Goal: Communication & Community: Answer question/provide support

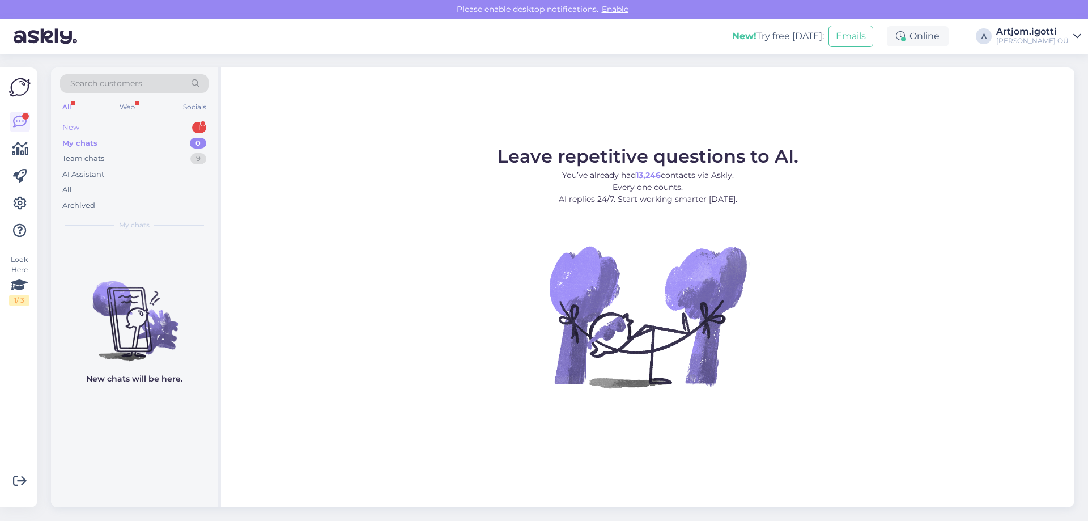
click at [179, 133] on div "New 1" at bounding box center [134, 128] width 148 height 16
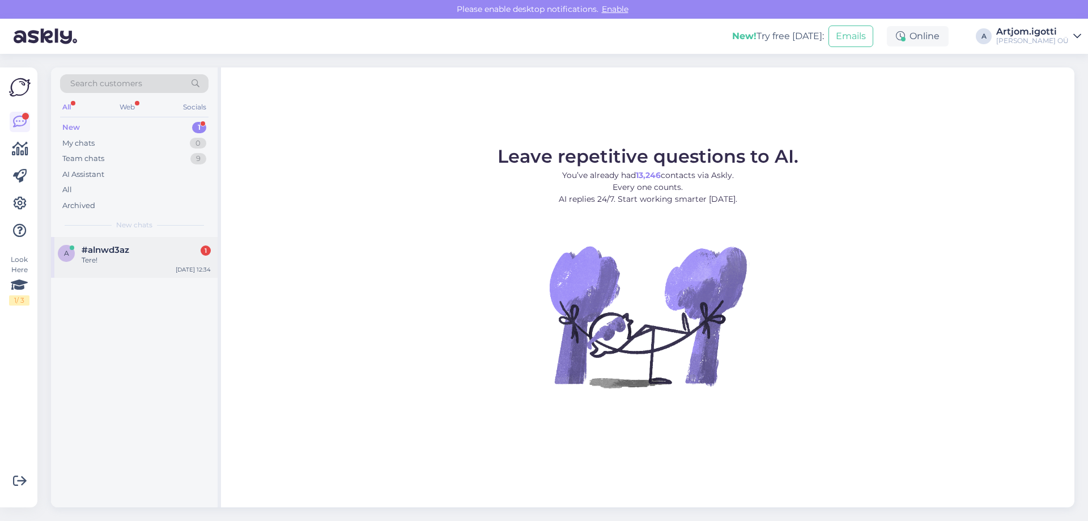
click at [140, 249] on div "#alnwd3az 1" at bounding box center [146, 250] width 129 height 10
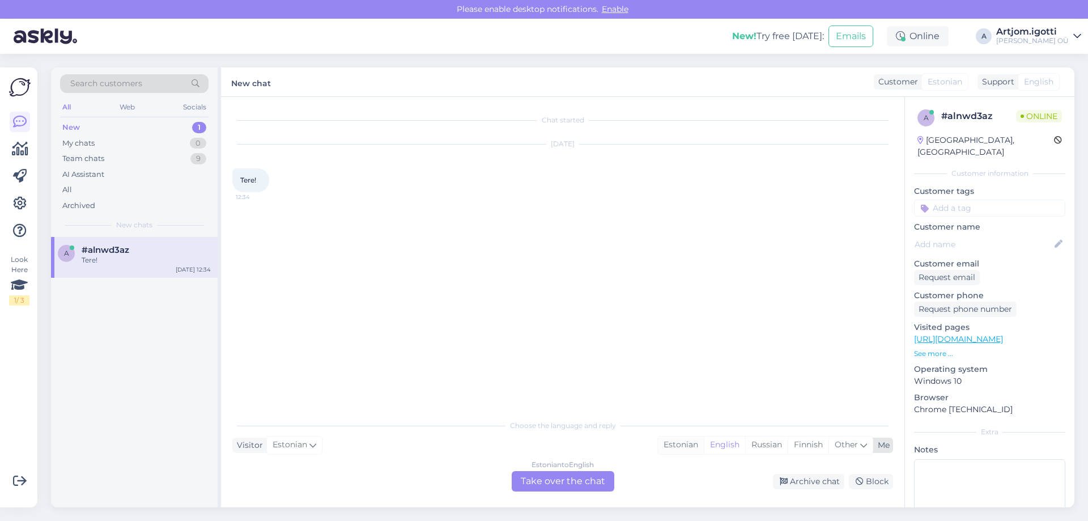
click at [694, 442] on div "Estonian" at bounding box center [681, 444] width 46 height 17
click at [581, 484] on div "Estonian to Estonian Take over the chat" at bounding box center [562, 481] width 103 height 20
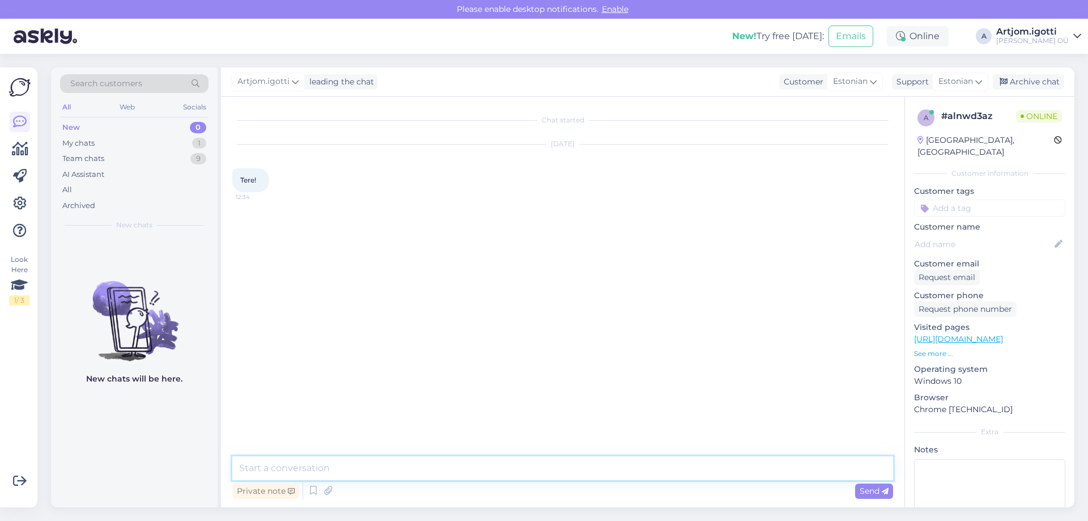
click at [465, 464] on textarea at bounding box center [562, 468] width 660 height 24
type textarea "Tere"
type textarea "[PERSON_NAME] võin aidata"
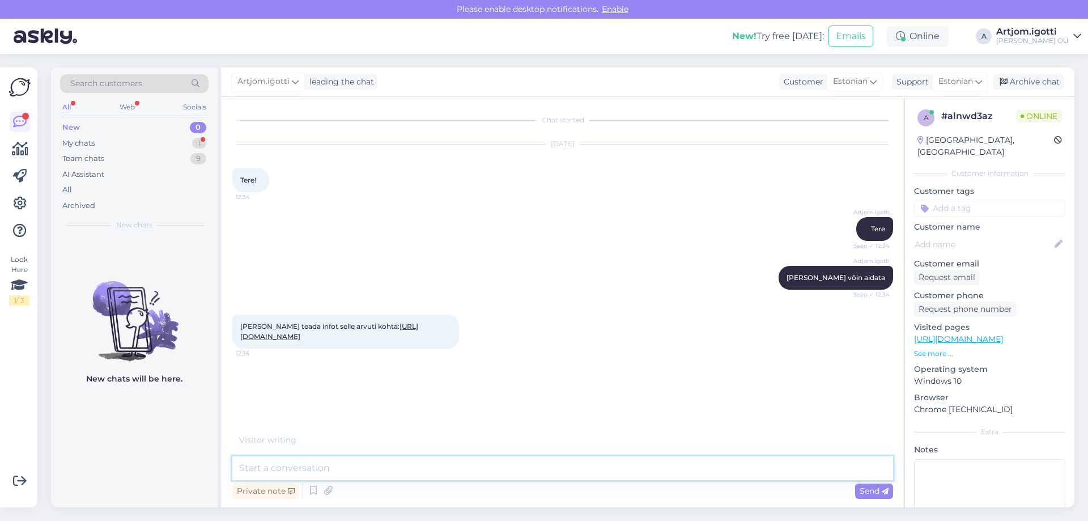
click at [363, 471] on textarea at bounding box center [562, 468] width 660 height 24
click at [344, 473] on textarea at bounding box center [562, 468] width 660 height 24
type textarea "M"
click at [308, 464] on textarea at bounding box center [562, 468] width 660 height 24
click at [314, 473] on textarea at bounding box center [562, 468] width 660 height 24
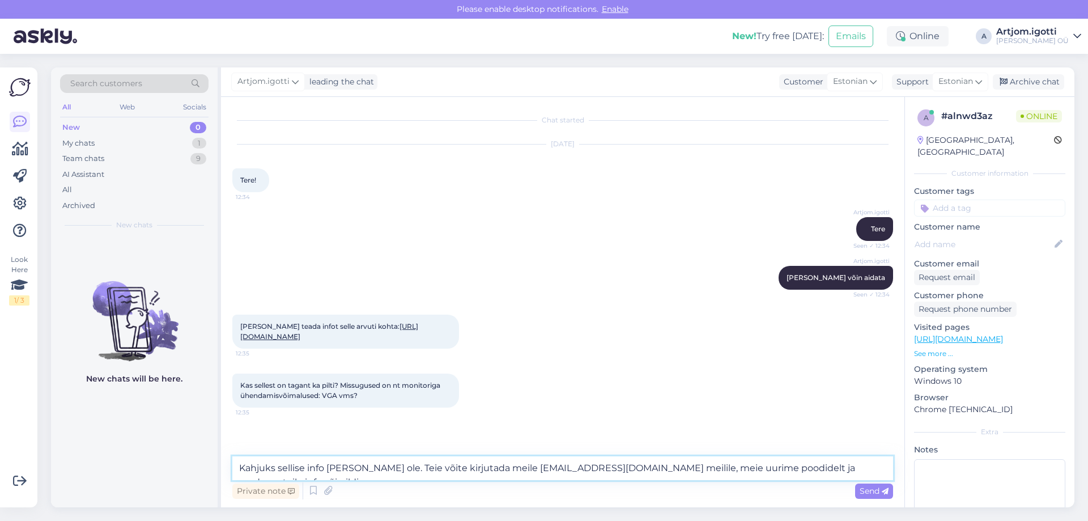
type textarea "Kahjuks sellise info [PERSON_NAME] ole. Teie võite kirjutada meile [EMAIL_ADDRE…"
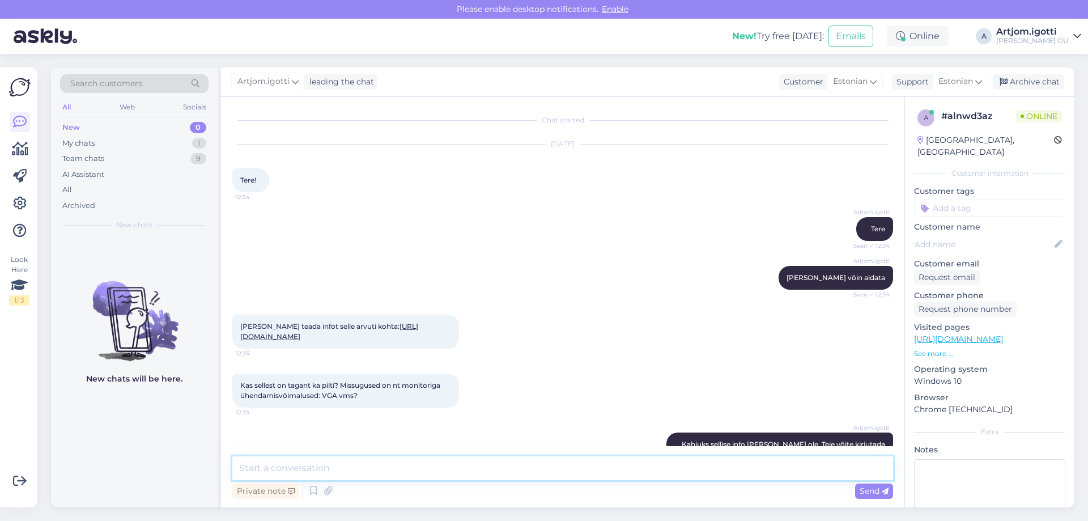
scroll to position [63, 0]
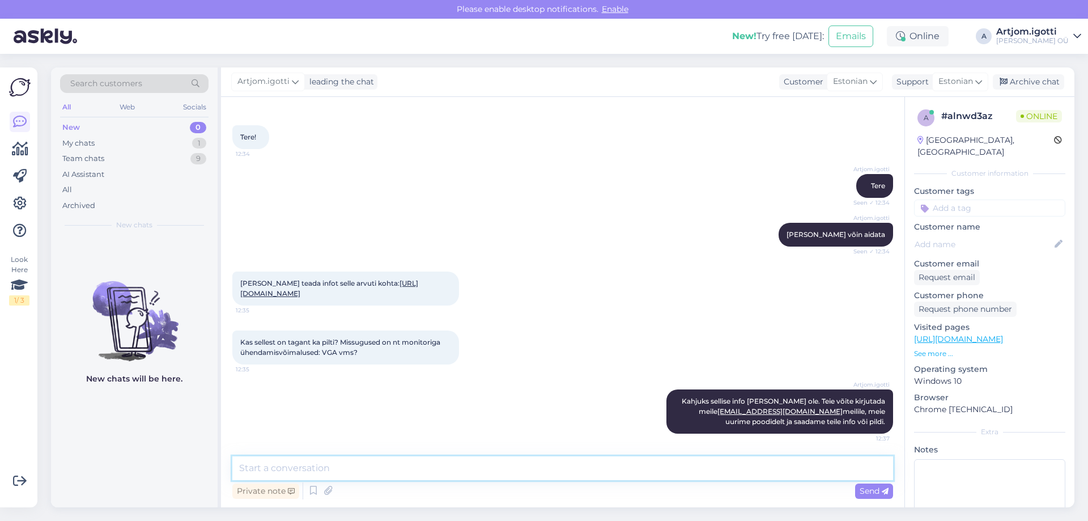
click at [366, 472] on textarea at bounding box center [562, 468] width 660 height 24
click at [342, 467] on textarea at bounding box center [562, 468] width 660 height 24
type textarea "Aga tavaliselt on Display port + VGA"
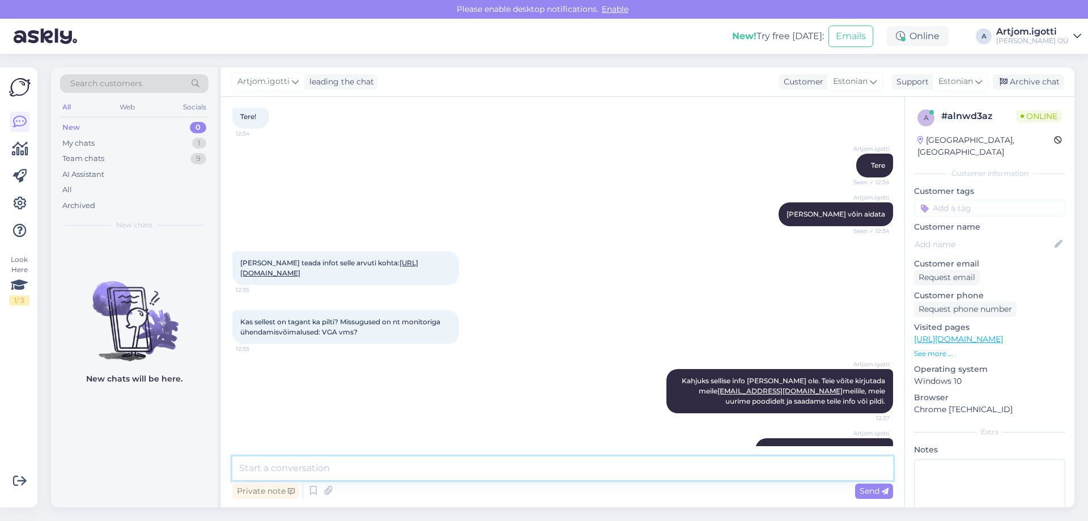
scroll to position [112, 0]
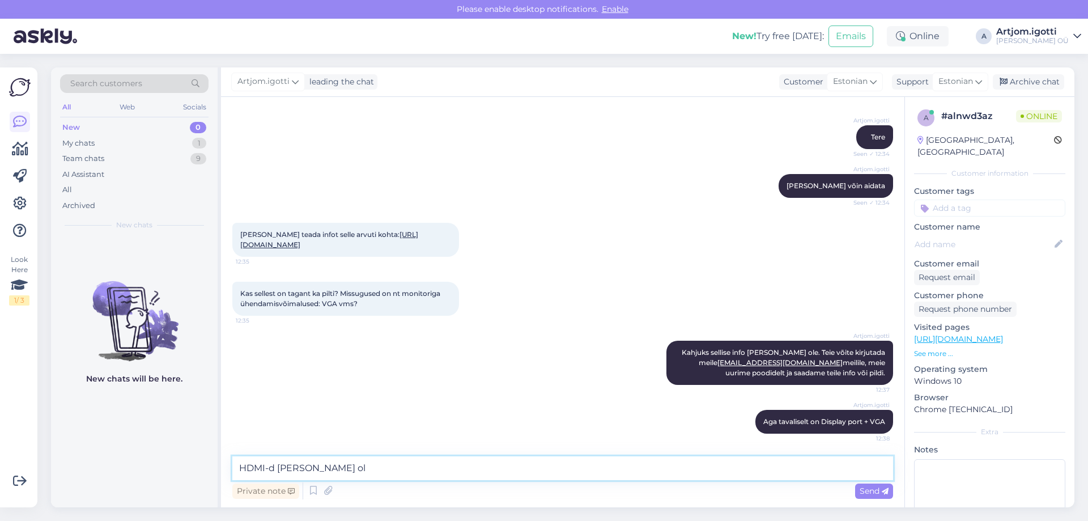
type textarea "HDMI-d [PERSON_NAME] ole"
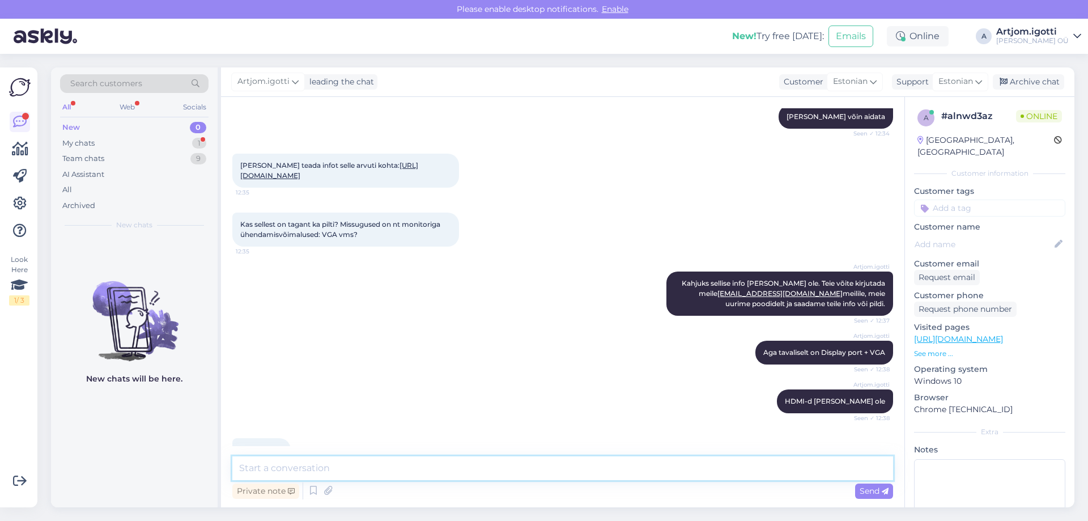
scroll to position [210, 0]
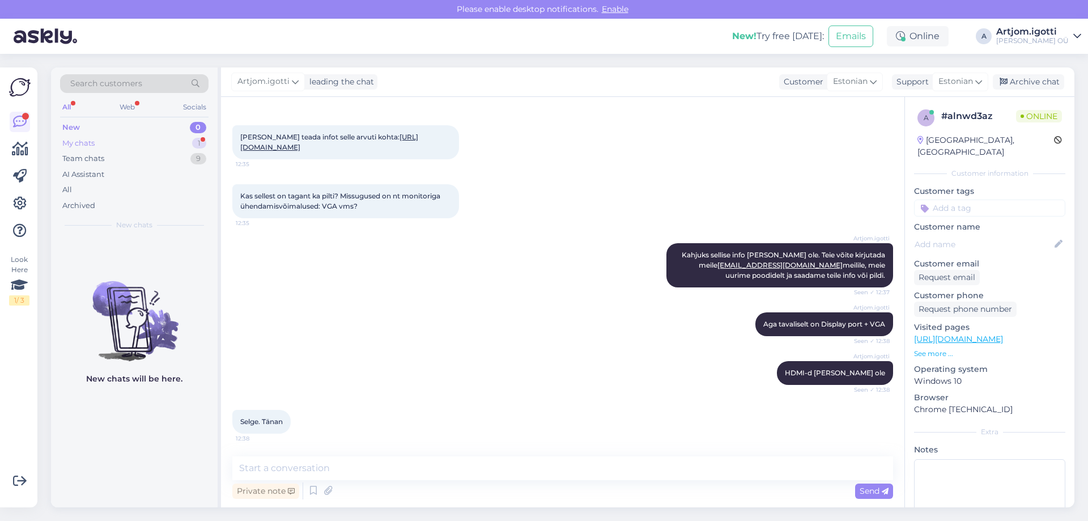
click at [123, 138] on div "My chats 1" at bounding box center [134, 143] width 148 height 16
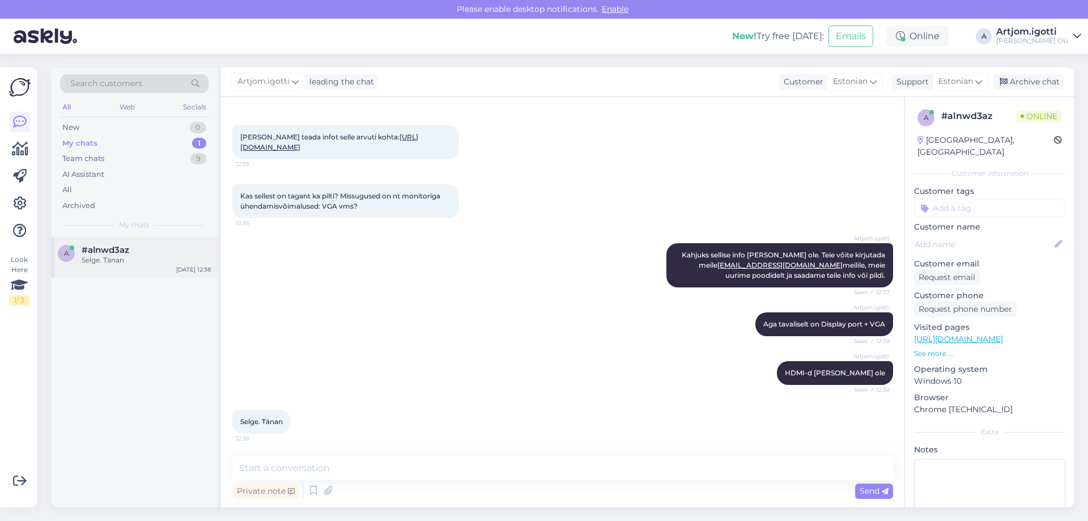
click at [179, 251] on div "#alnwd3az" at bounding box center [146, 250] width 129 height 10
click at [1040, 79] on div "Archive chat" at bounding box center [1027, 81] width 71 height 15
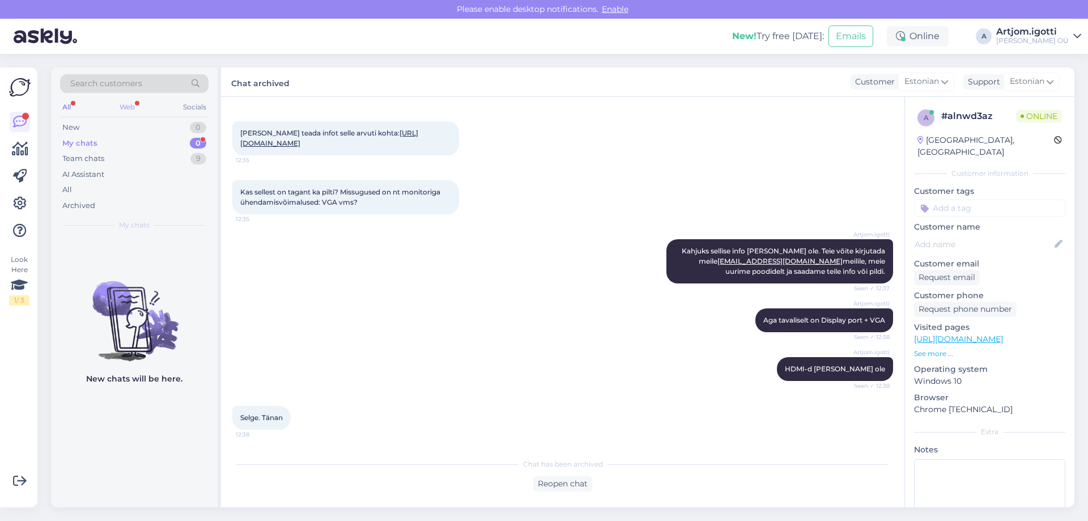
click at [125, 108] on div "Web" at bounding box center [127, 107] width 20 height 15
click at [62, 100] on div "All Web Socials" at bounding box center [134, 109] width 148 height 18
click at [68, 104] on div "All" at bounding box center [66, 107] width 13 height 15
